Goal: Answer question/provide support

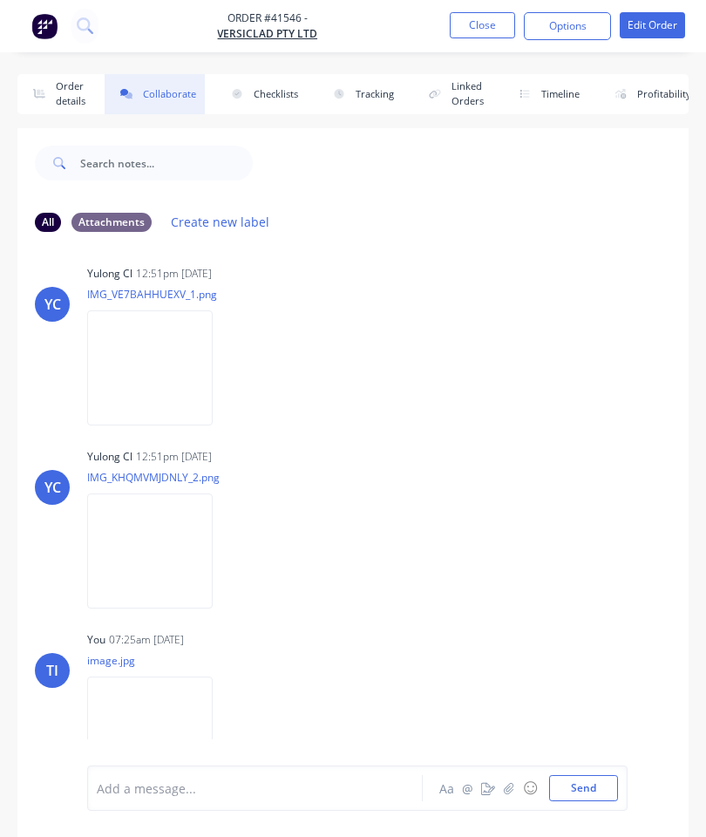
click at [483, 25] on button "Close" at bounding box center [482, 25] width 65 height 26
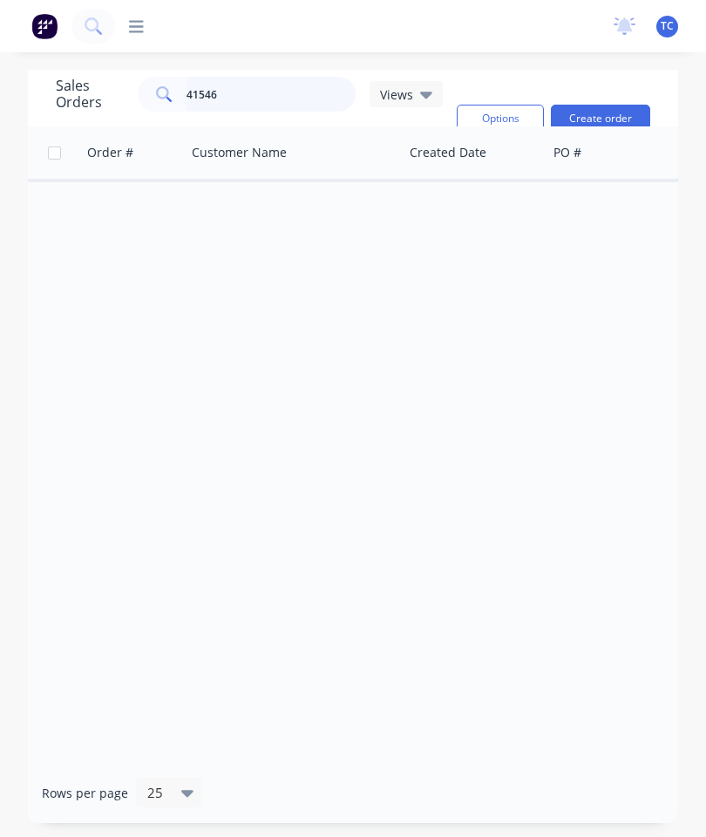
click at [234, 90] on input "41546" at bounding box center [272, 94] width 170 height 35
click at [256, 95] on input "41546" at bounding box center [272, 94] width 170 height 35
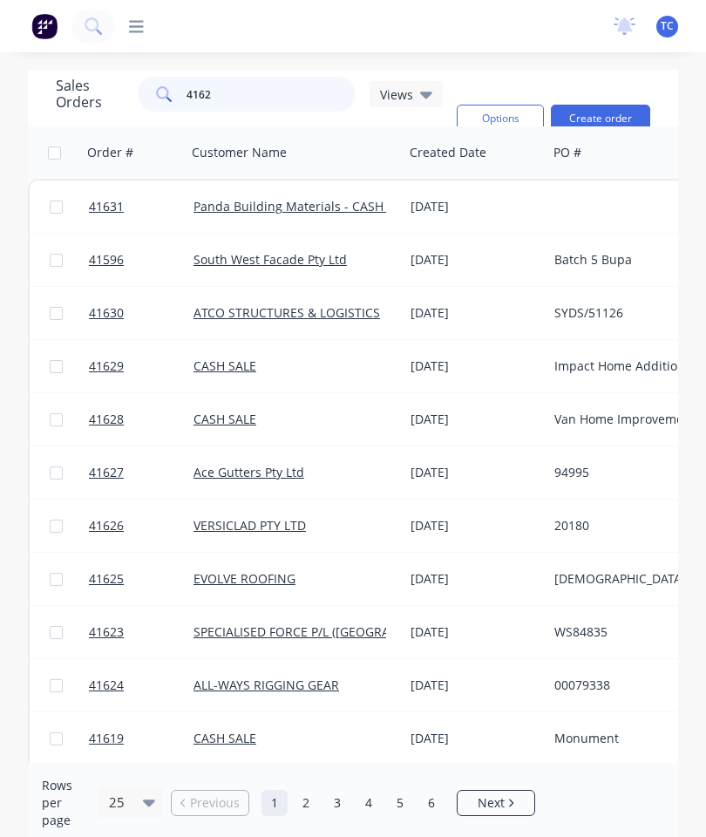
type input "41628"
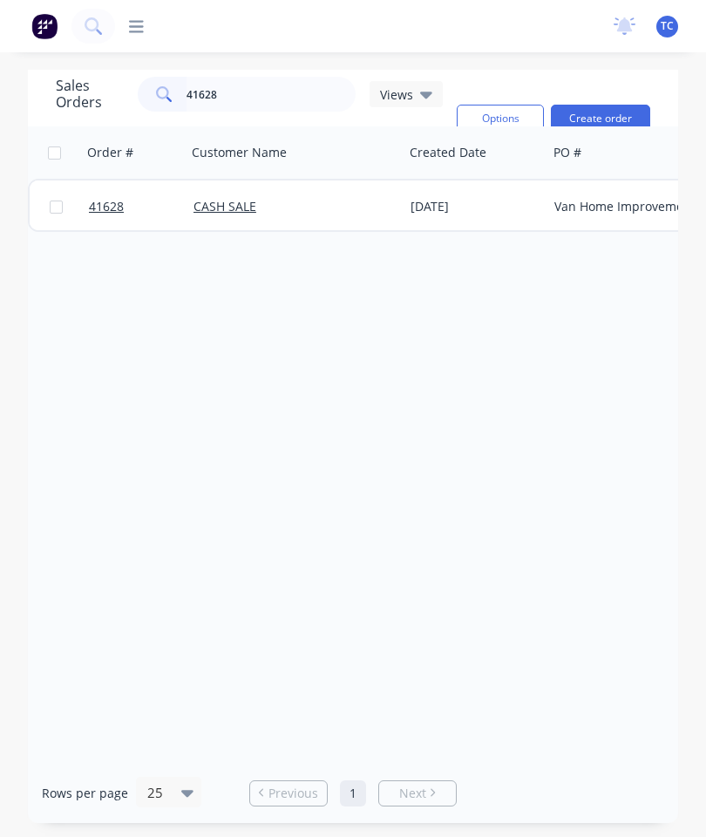
click at [110, 226] on link "41628" at bounding box center [141, 206] width 105 height 52
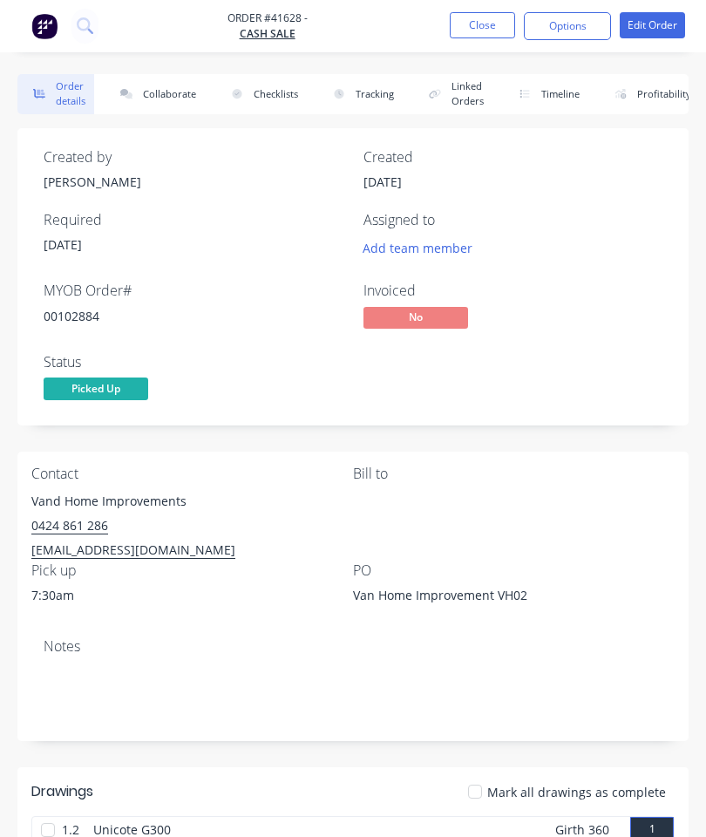
click at [164, 92] on button "Collaborate" at bounding box center [155, 94] width 100 height 40
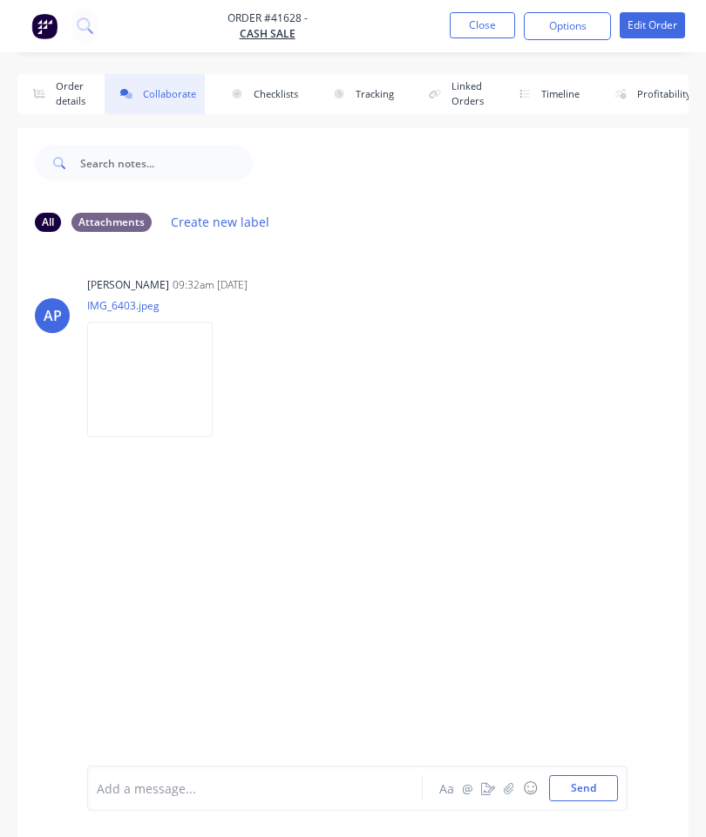
click at [513, 788] on icon "button" at bounding box center [509, 788] width 10 height 12
click at [584, 786] on button "Send" at bounding box center [583, 788] width 69 height 26
click at [498, 18] on button "Close" at bounding box center [482, 25] width 65 height 26
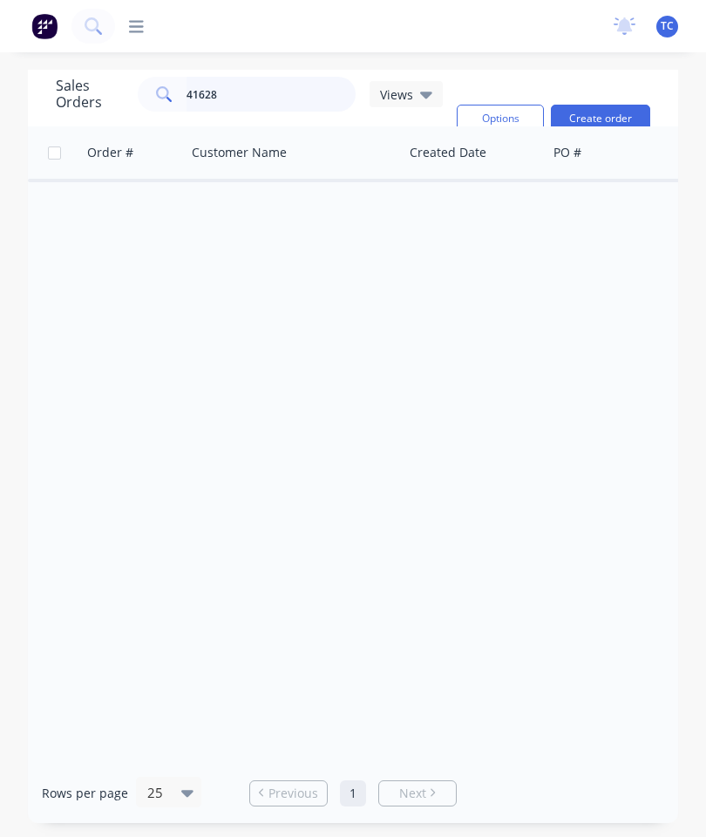
click at [261, 92] on input "41628" at bounding box center [272, 94] width 170 height 35
type input "41500"
click at [108, 200] on span "41500" at bounding box center [106, 206] width 35 height 17
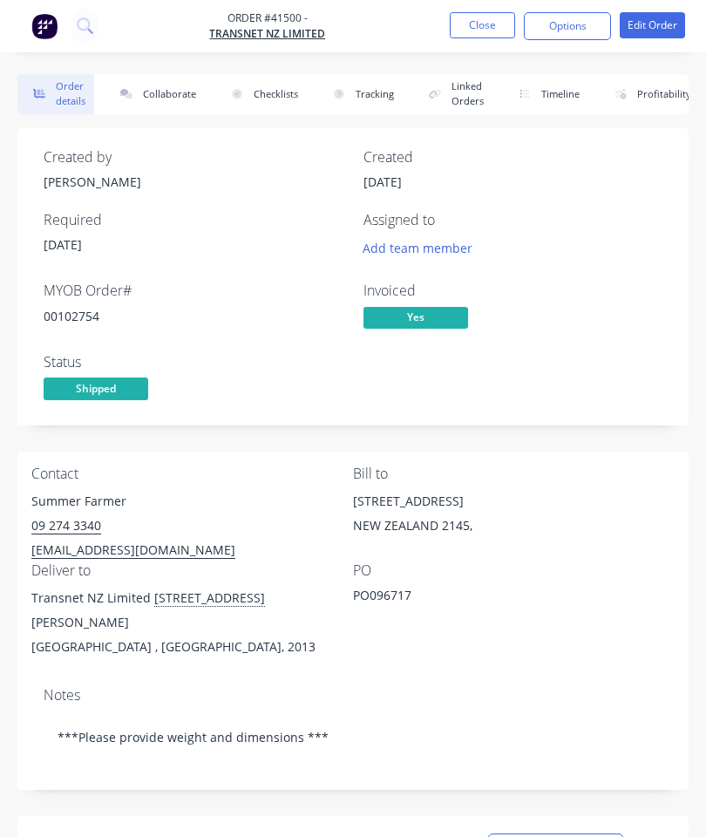
click at [178, 89] on button "Collaborate" at bounding box center [155, 94] width 100 height 40
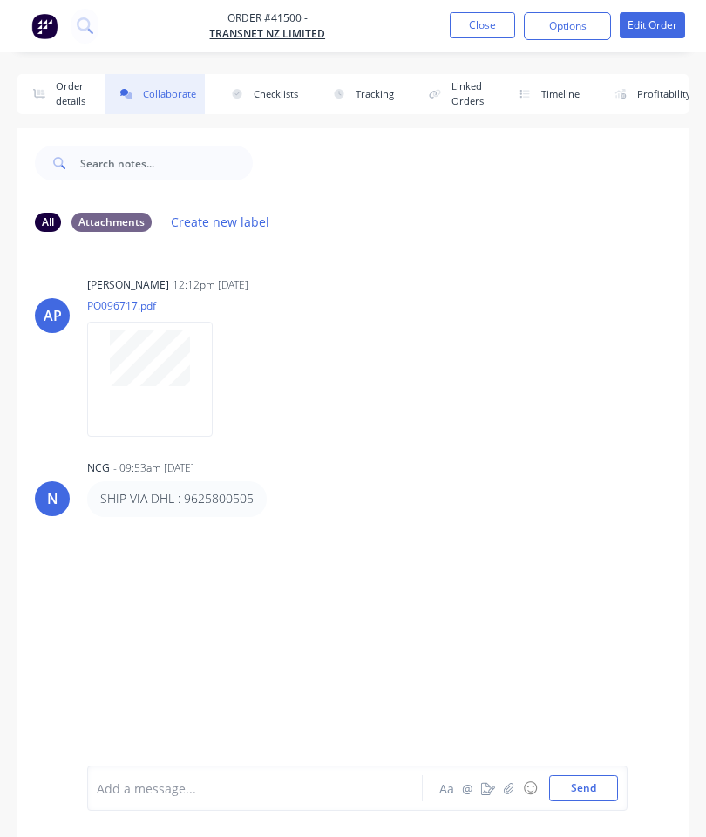
click at [511, 789] on icon "button" at bounding box center [509, 787] width 10 height 11
click at [598, 783] on button "Send" at bounding box center [583, 788] width 69 height 26
click at [475, 28] on button "Close" at bounding box center [482, 25] width 65 height 26
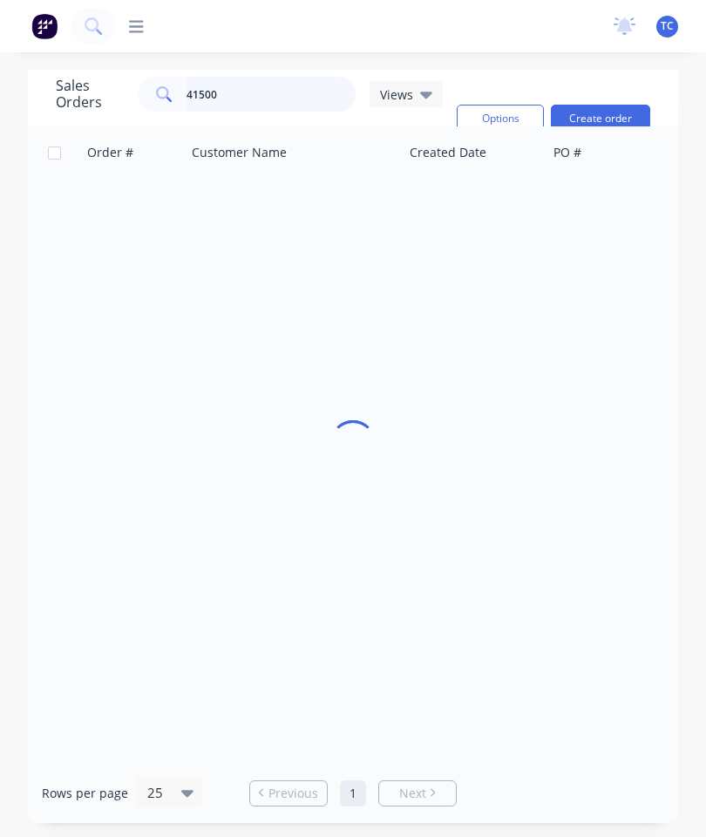
click at [276, 95] on input "41500" at bounding box center [272, 94] width 170 height 35
type input "41615"
click at [98, 202] on span "41615" at bounding box center [106, 206] width 35 height 17
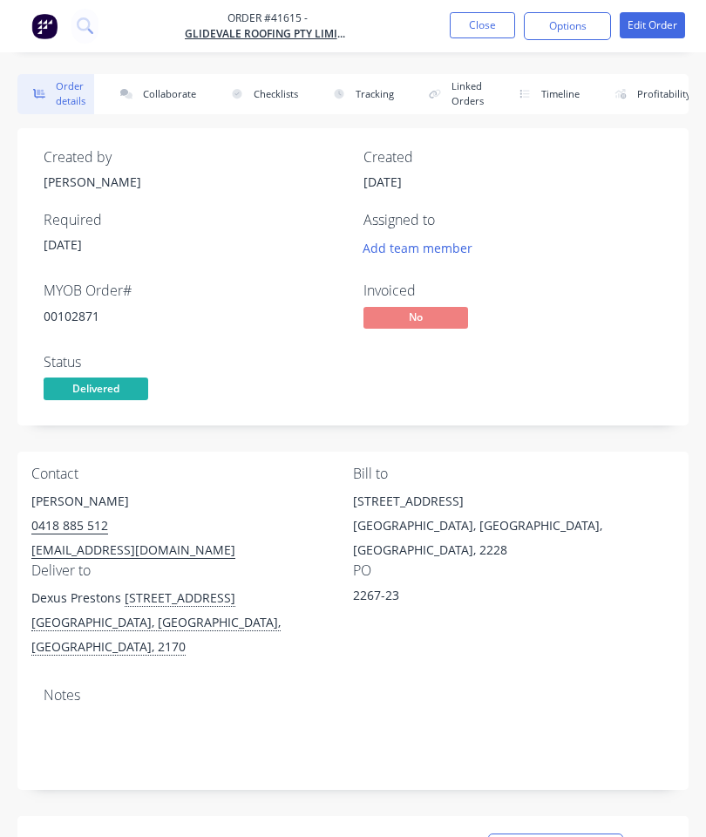
click at [189, 97] on button "Collaborate" at bounding box center [155, 94] width 100 height 40
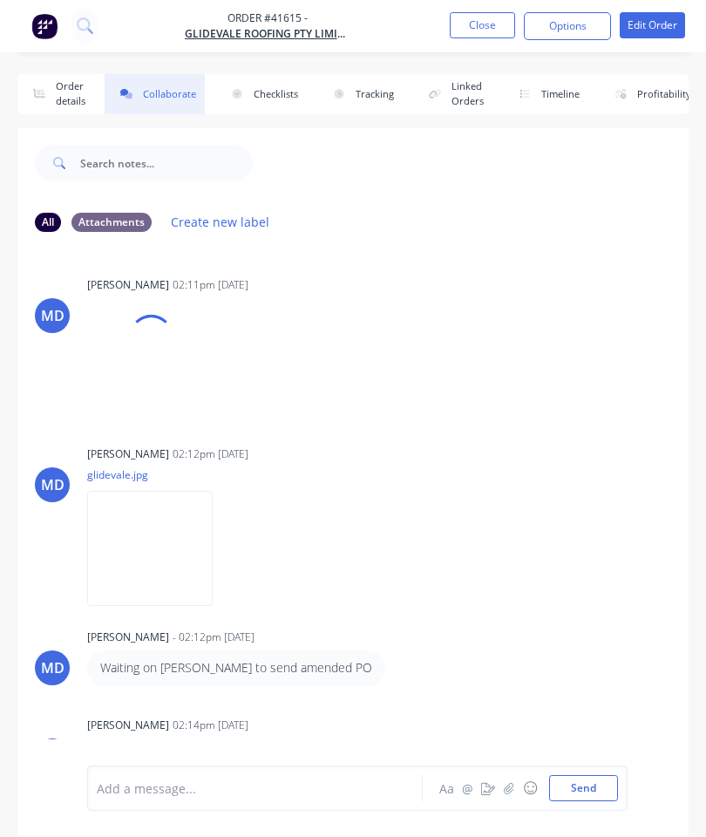
click at [511, 795] on button "button" at bounding box center [509, 788] width 21 height 21
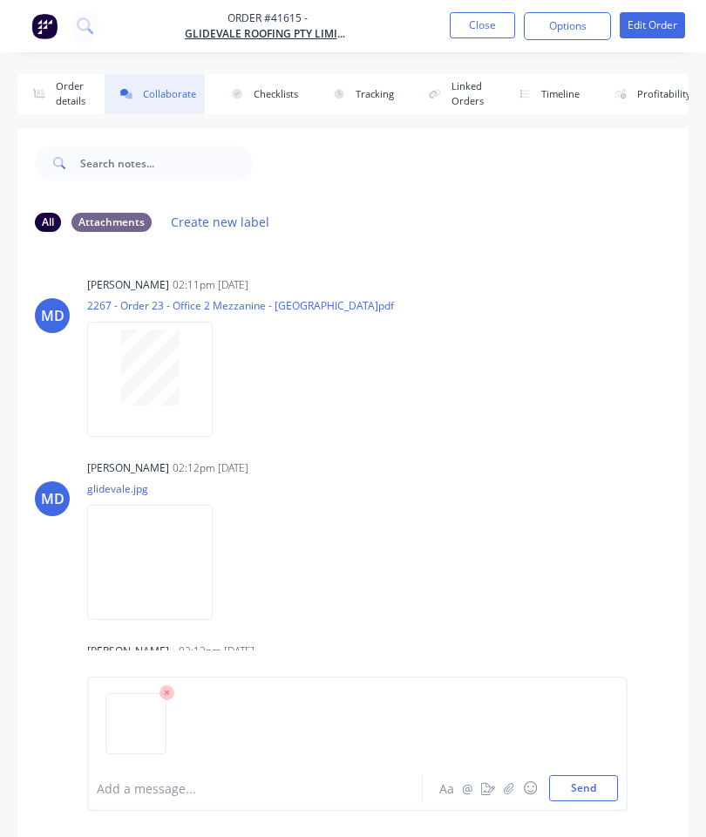
click at [591, 771] on div at bounding box center [357, 730] width 521 height 89
click at [492, 24] on button "Close" at bounding box center [482, 25] width 65 height 26
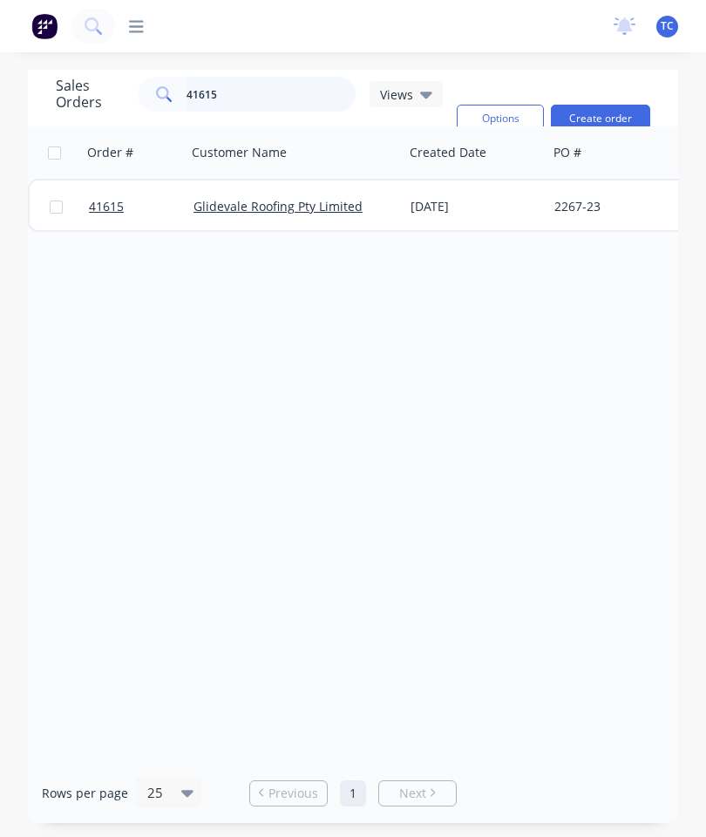
click at [268, 87] on input "41615" at bounding box center [272, 94] width 170 height 35
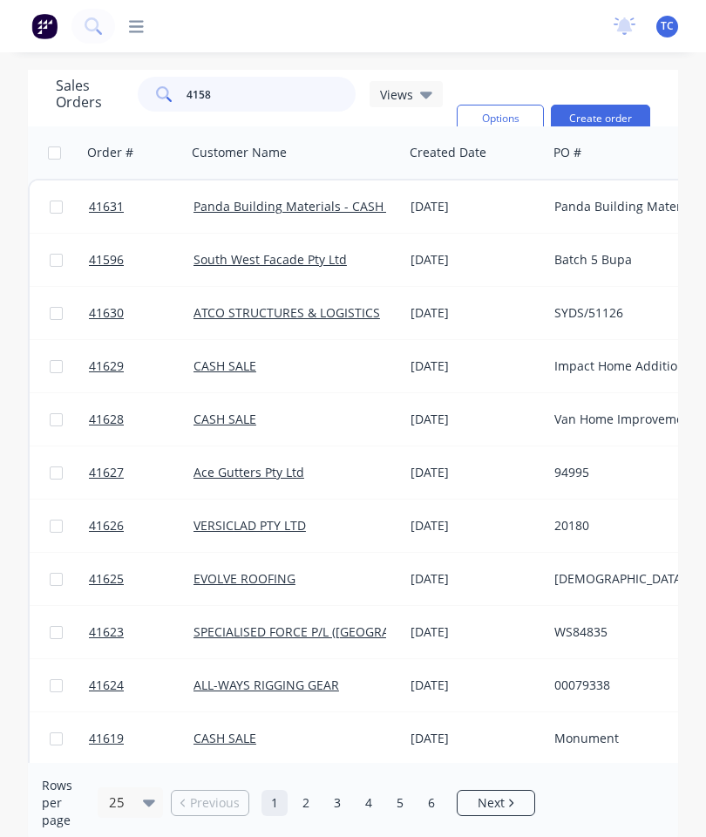
type input "41585"
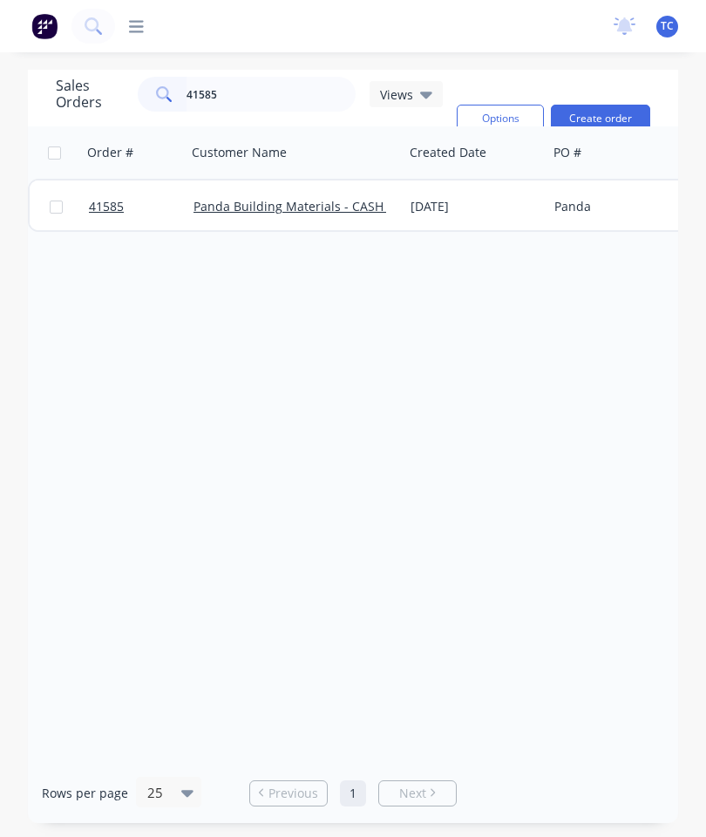
click at [105, 202] on span "41585" at bounding box center [106, 206] width 35 height 17
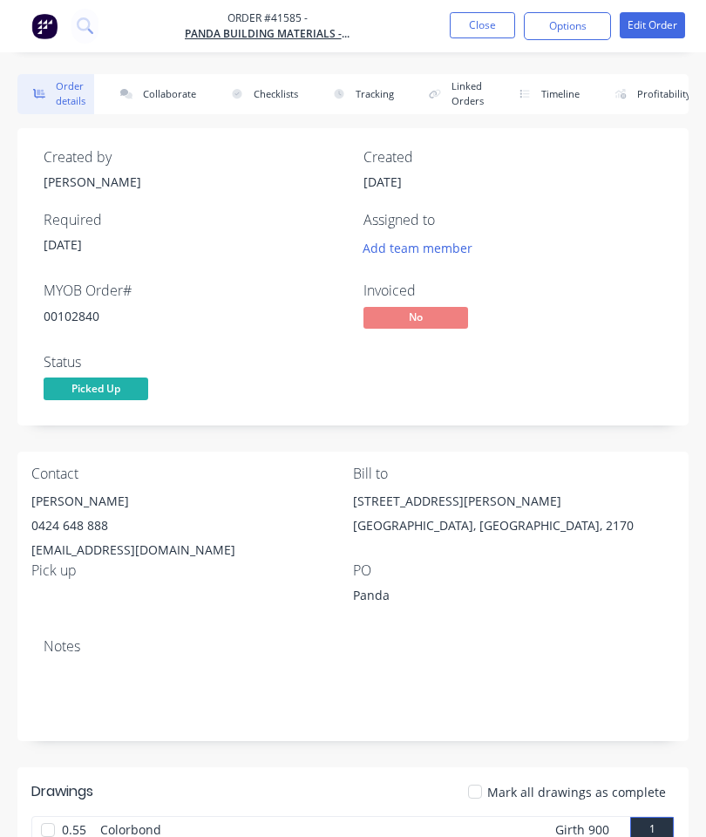
click at [190, 87] on button "Collaborate" at bounding box center [155, 94] width 100 height 40
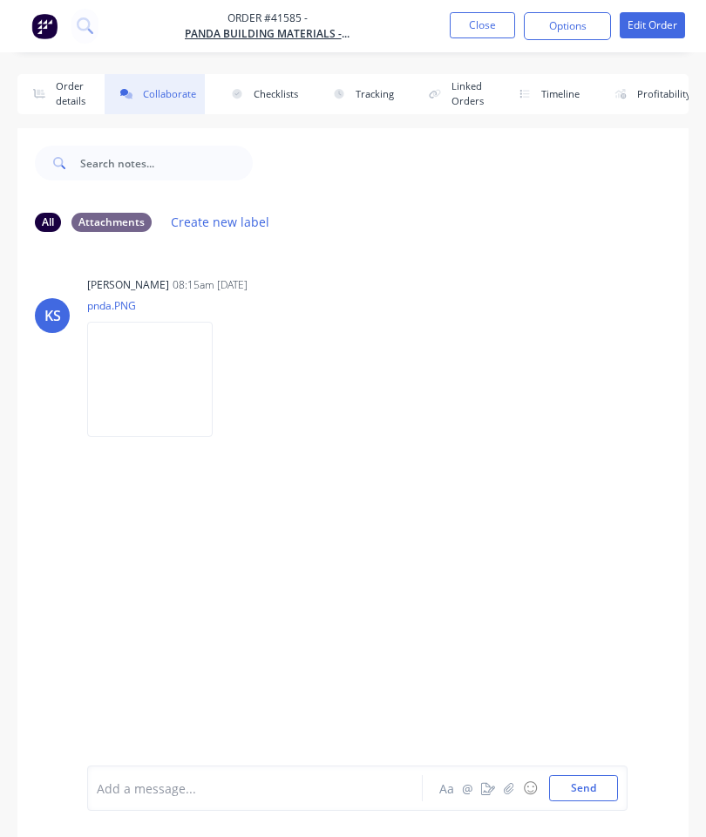
click at [517, 787] on button "button" at bounding box center [509, 788] width 21 height 21
click at [582, 785] on button "Send" at bounding box center [583, 788] width 69 height 26
click at [483, 18] on button "Close" at bounding box center [482, 25] width 65 height 26
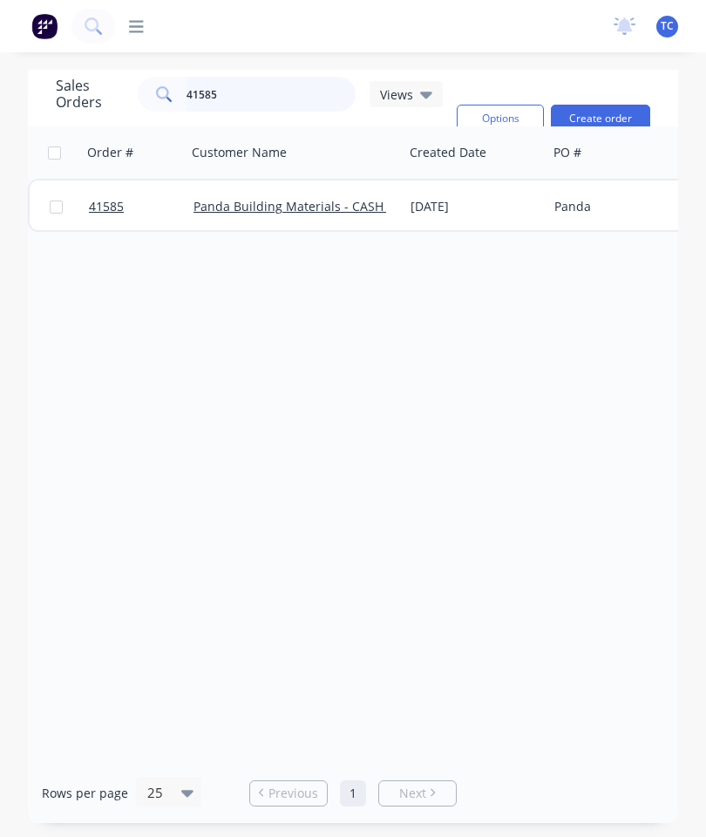
click at [290, 88] on input "41585" at bounding box center [272, 94] width 170 height 35
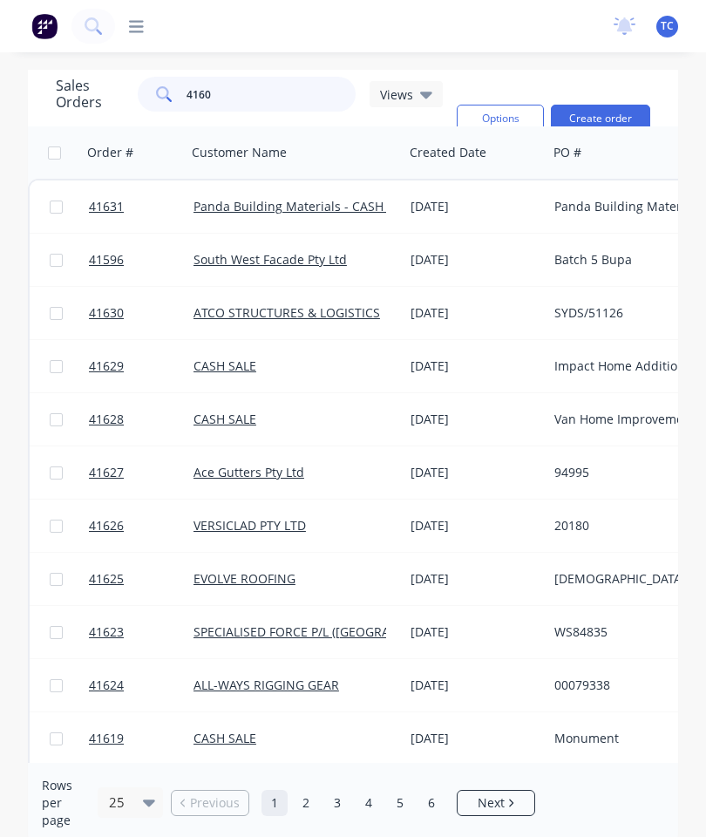
type input "41600"
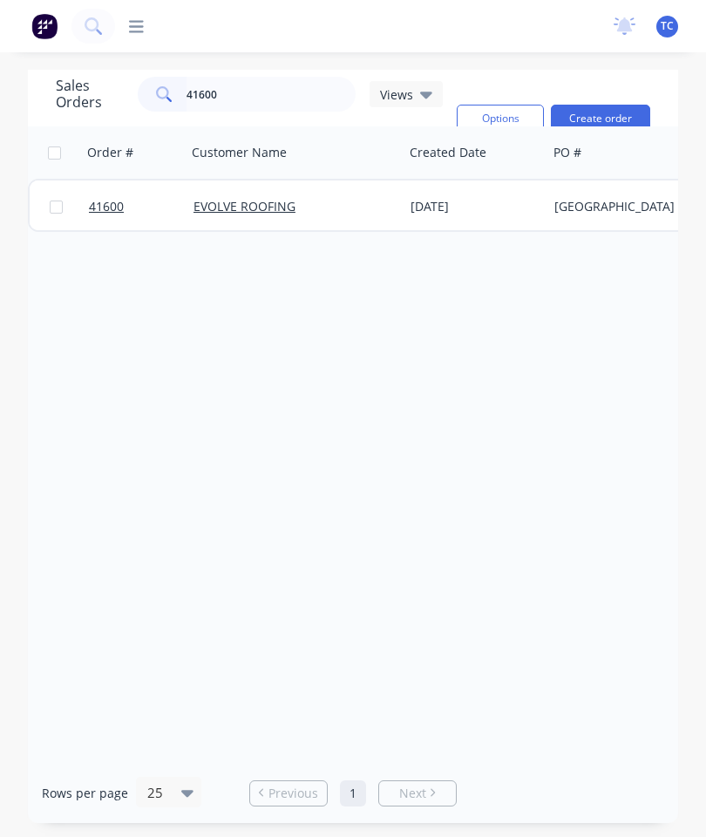
click at [111, 210] on span "41600" at bounding box center [106, 206] width 35 height 17
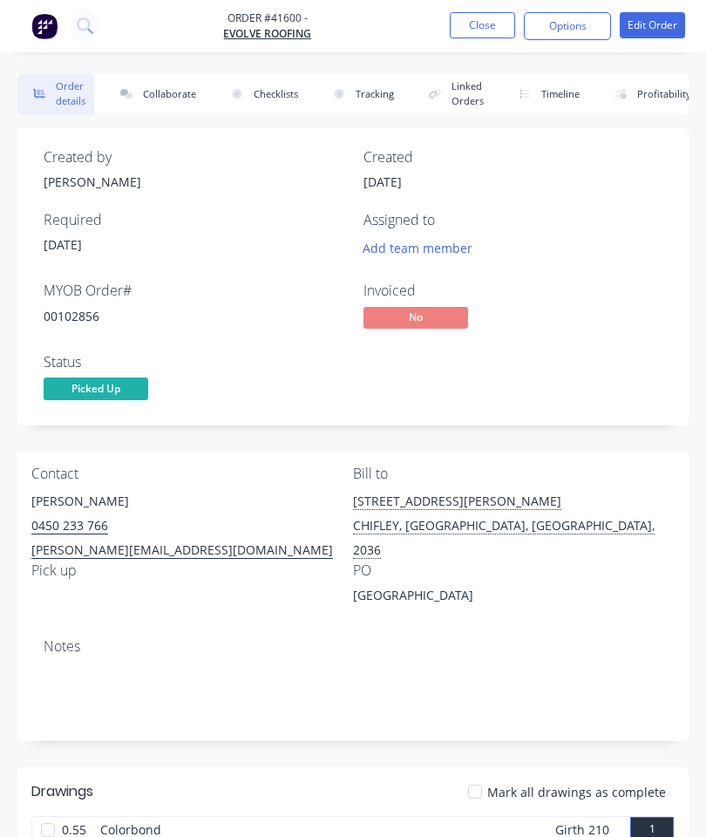
click at [157, 89] on button "Collaborate" at bounding box center [155, 94] width 100 height 40
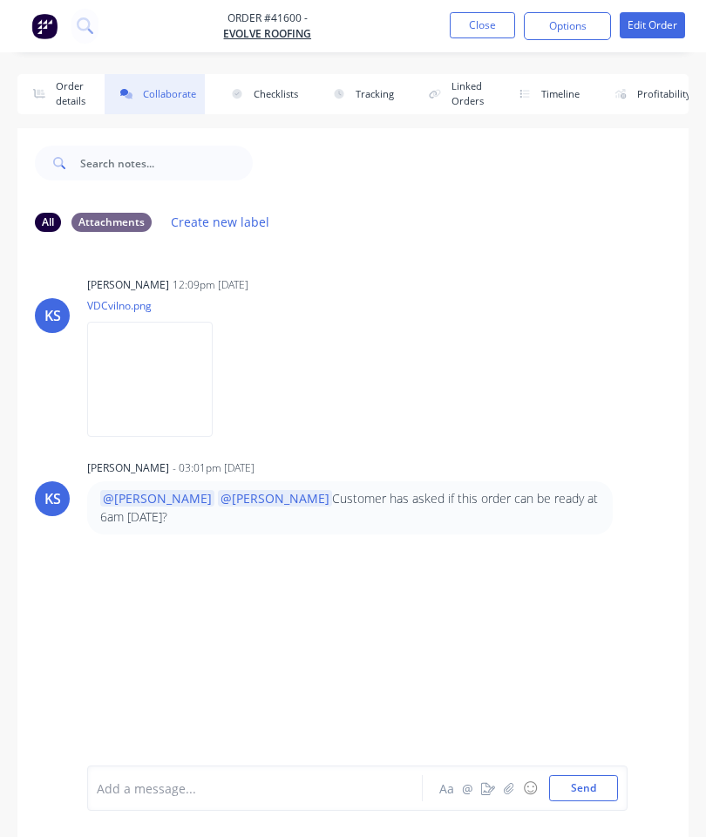
click at [510, 789] on icon "button" at bounding box center [509, 787] width 10 height 11
click at [580, 799] on button "Send" at bounding box center [583, 788] width 69 height 26
